Goal: Find specific page/section: Find specific page/section

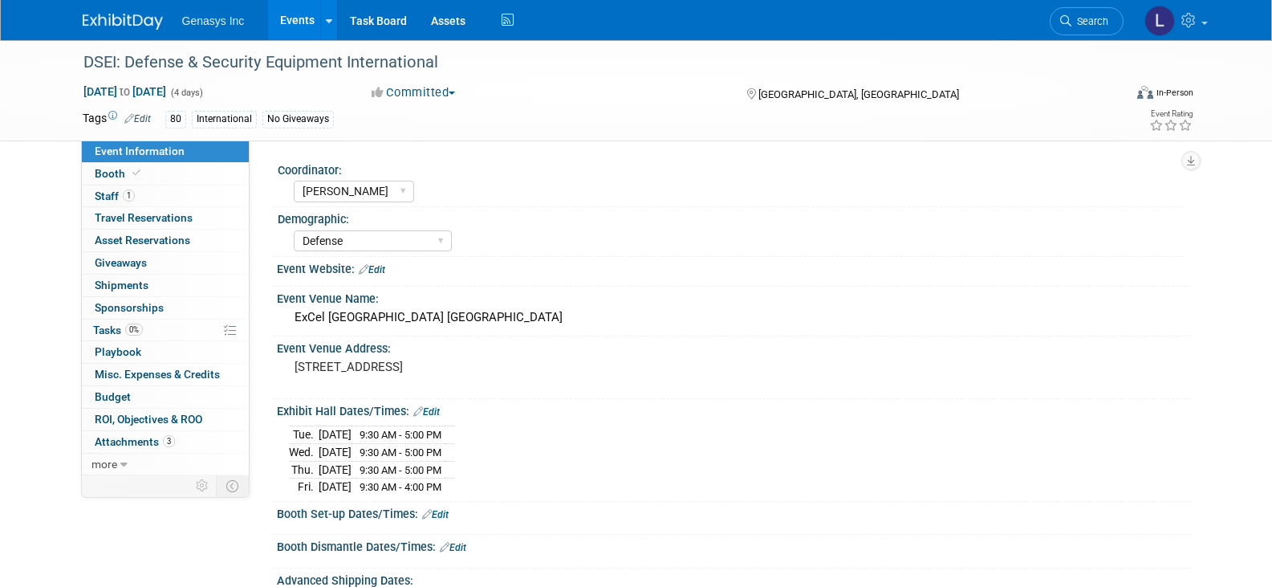
select select "[PERSON_NAME]"
select select "Defense"
click at [118, 195] on span "Staff 1" at bounding box center [115, 195] width 40 height 13
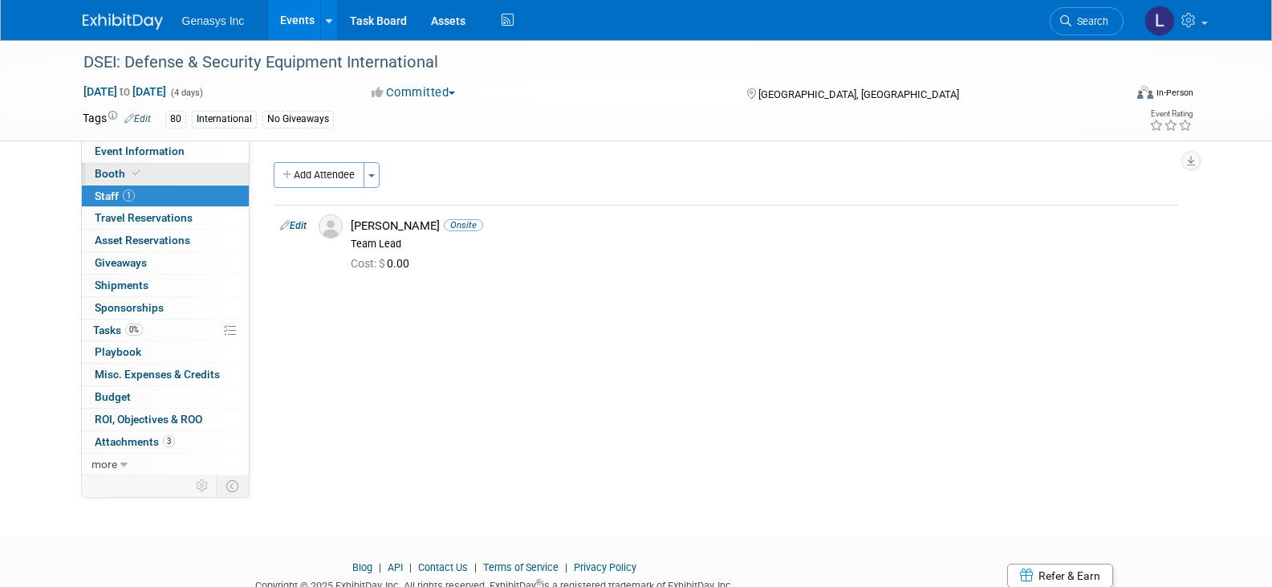
click at [135, 177] on icon at bounding box center [136, 173] width 8 height 9
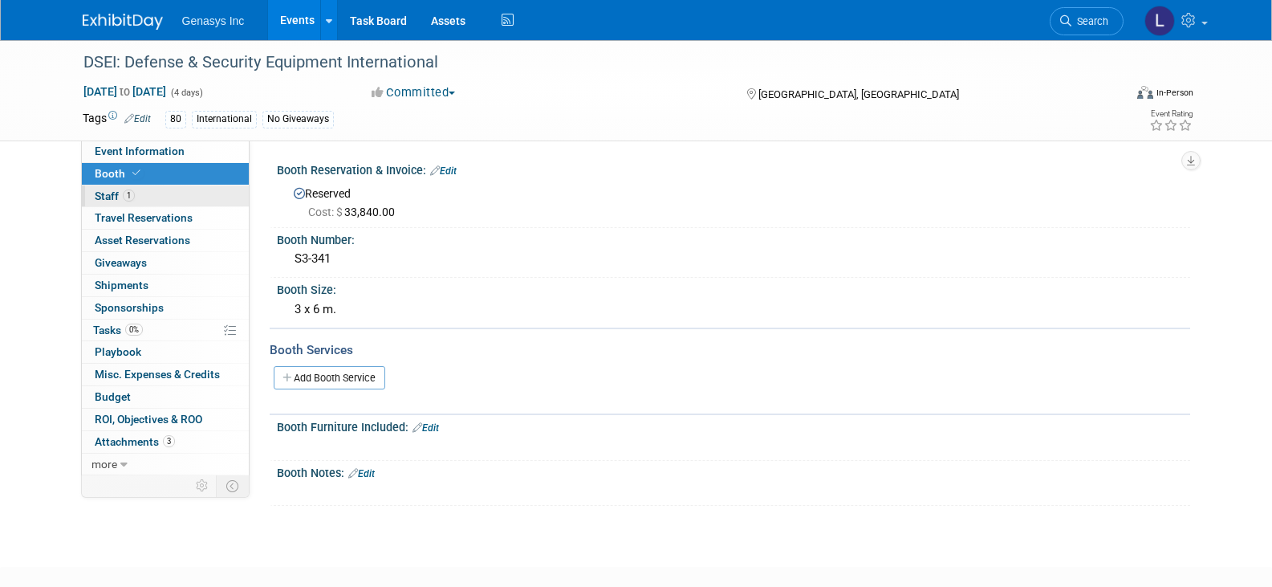
click at [150, 202] on link "1 Staff 1" at bounding box center [165, 196] width 167 height 22
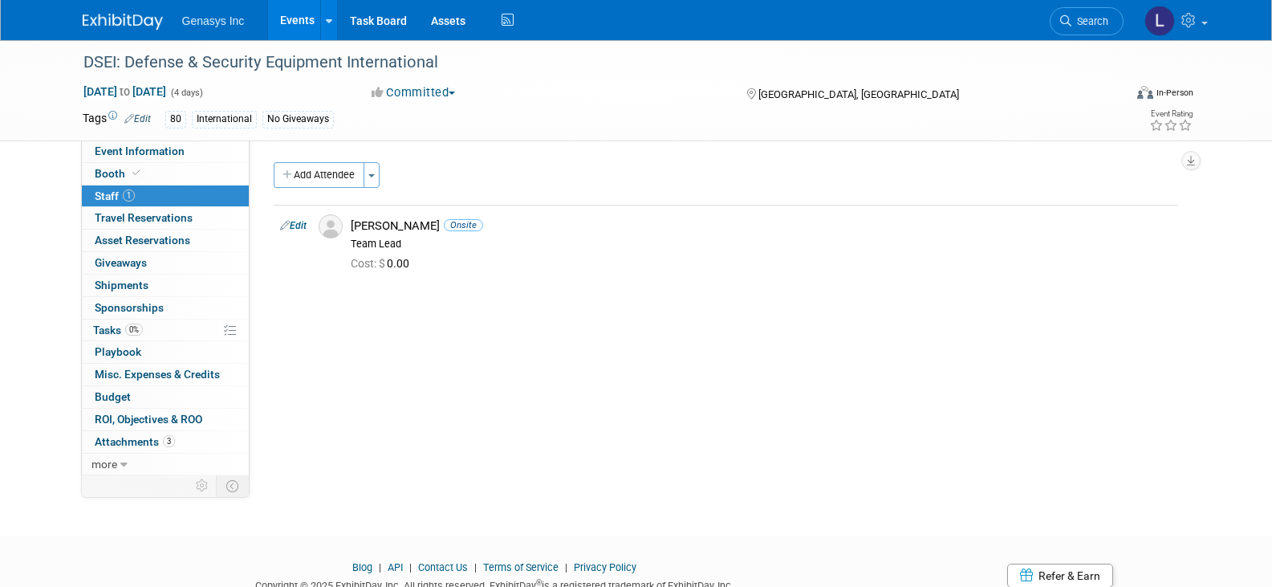
click at [107, 21] on img at bounding box center [123, 22] width 80 height 16
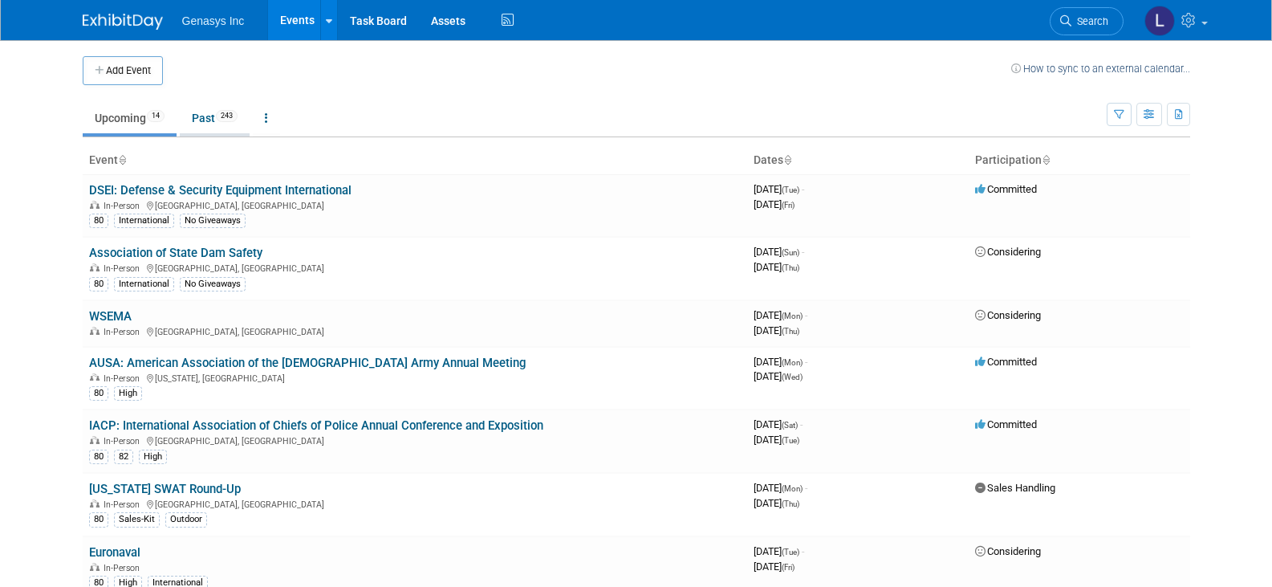
click at [201, 117] on link "Past 243" at bounding box center [215, 118] width 70 height 31
